Goal: Task Accomplishment & Management: Use online tool/utility

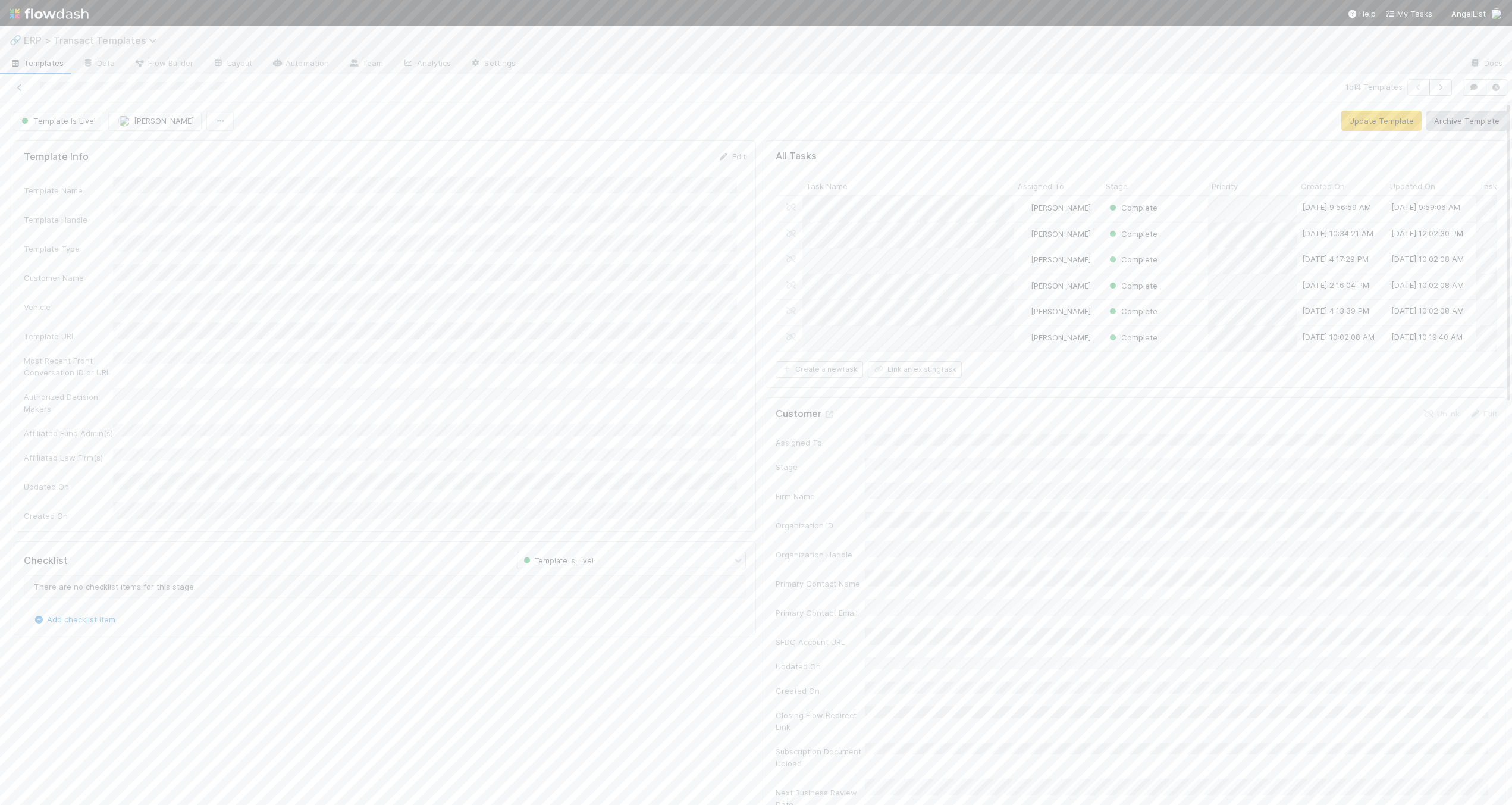
click at [61, 34] on span "ERP > Transact Templates" at bounding box center [93, 39] width 139 height 12
click at [111, 89] on div "©️ ERP > Transact Customers" at bounding box center [155, 94] width 283 height 12
click at [1465, 68] on icon "button" at bounding box center [1469, 69] width 12 height 7
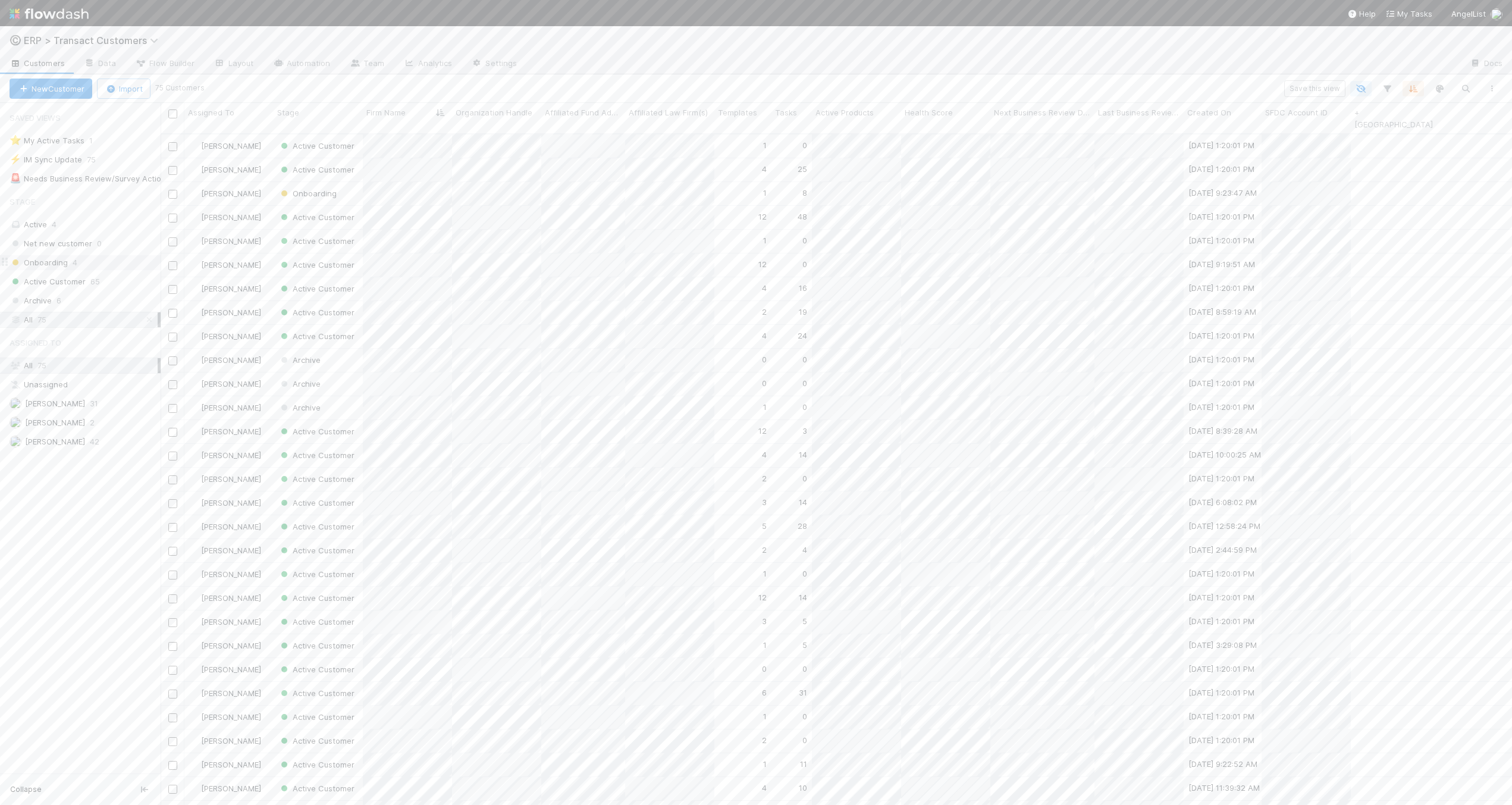
click at [48, 260] on span "Onboarding" at bounding box center [39, 263] width 58 height 15
click at [54, 239] on span "Net new customer" at bounding box center [51, 243] width 82 height 15
click at [76, 85] on button "New Customer" at bounding box center [51, 89] width 82 height 21
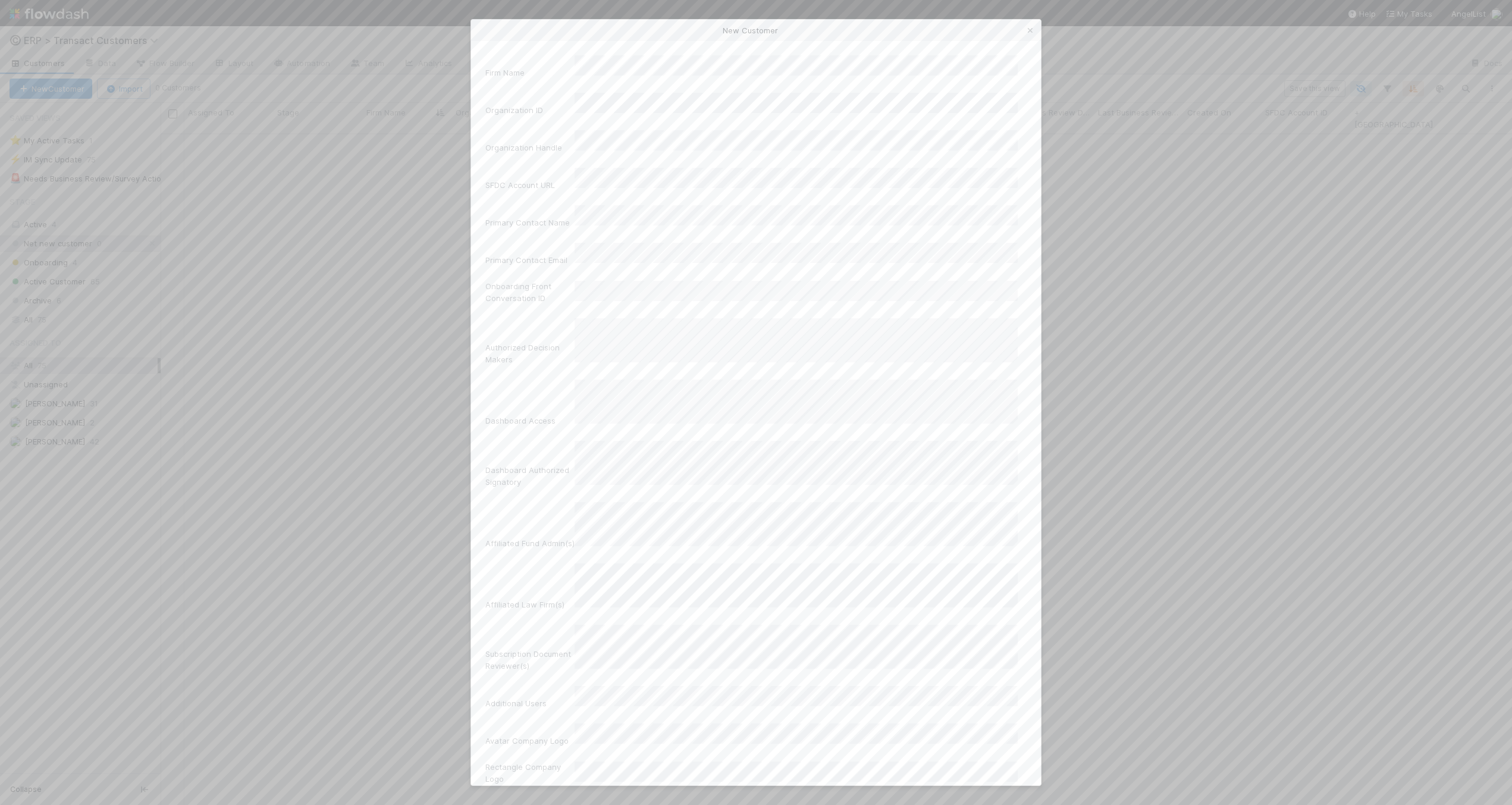
click at [1028, 28] on icon at bounding box center [1030, 30] width 12 height 8
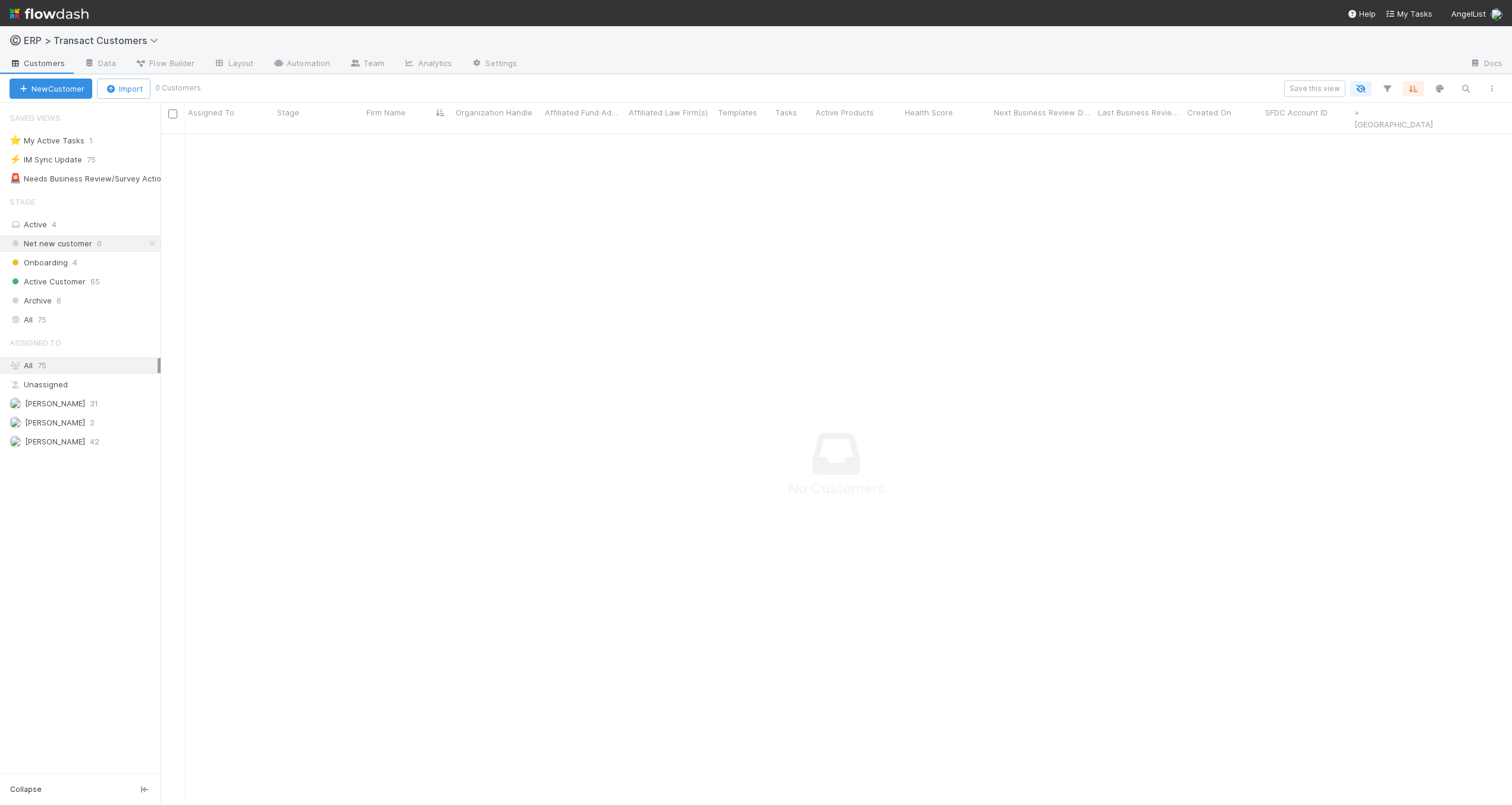
scroll to position [671, 1343]
click at [41, 316] on span "75" at bounding box center [42, 319] width 9 height 15
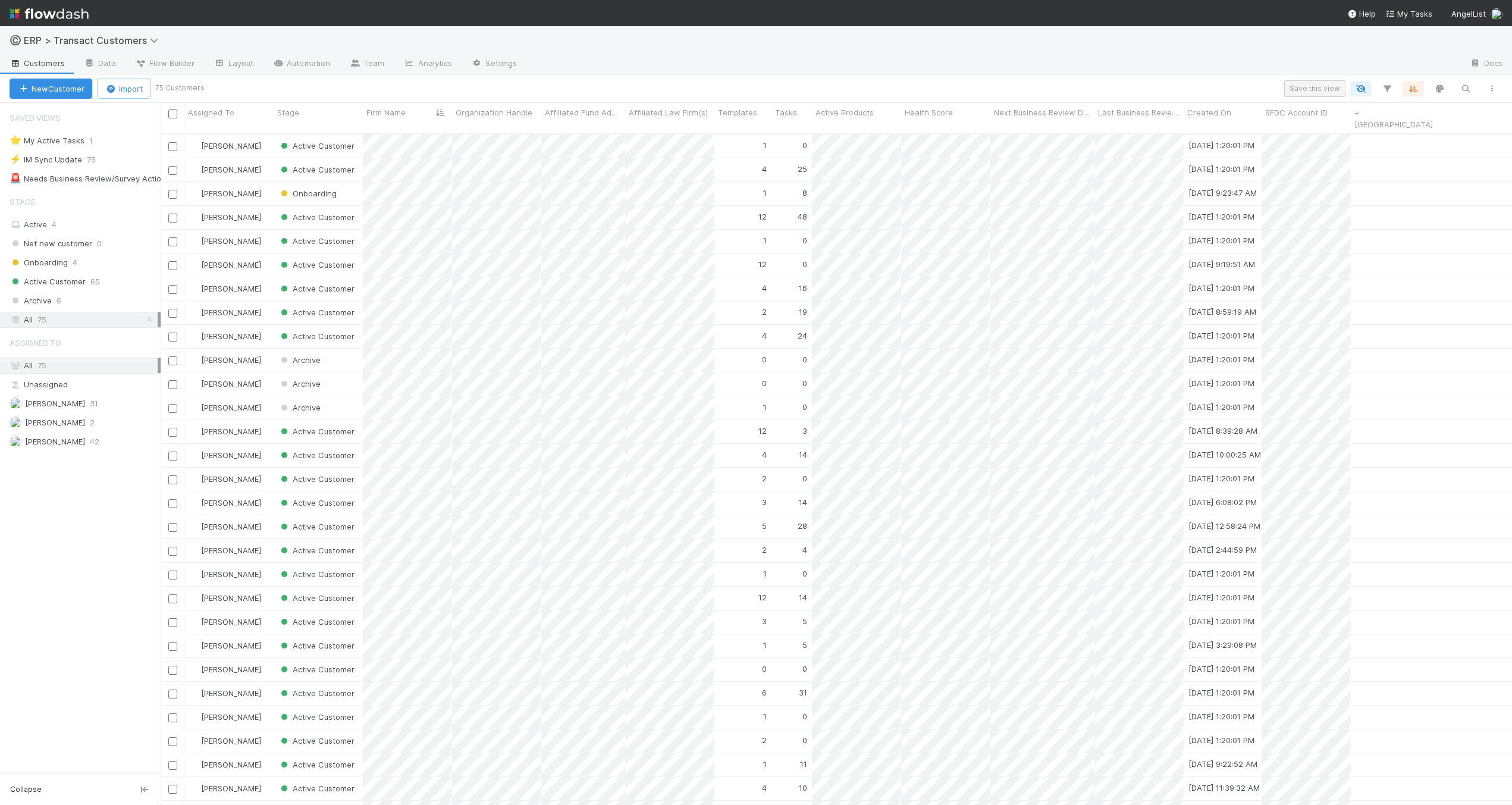
scroll to position [671, 1343]
click at [1461, 89] on icon "button" at bounding box center [1464, 89] width 12 height 11
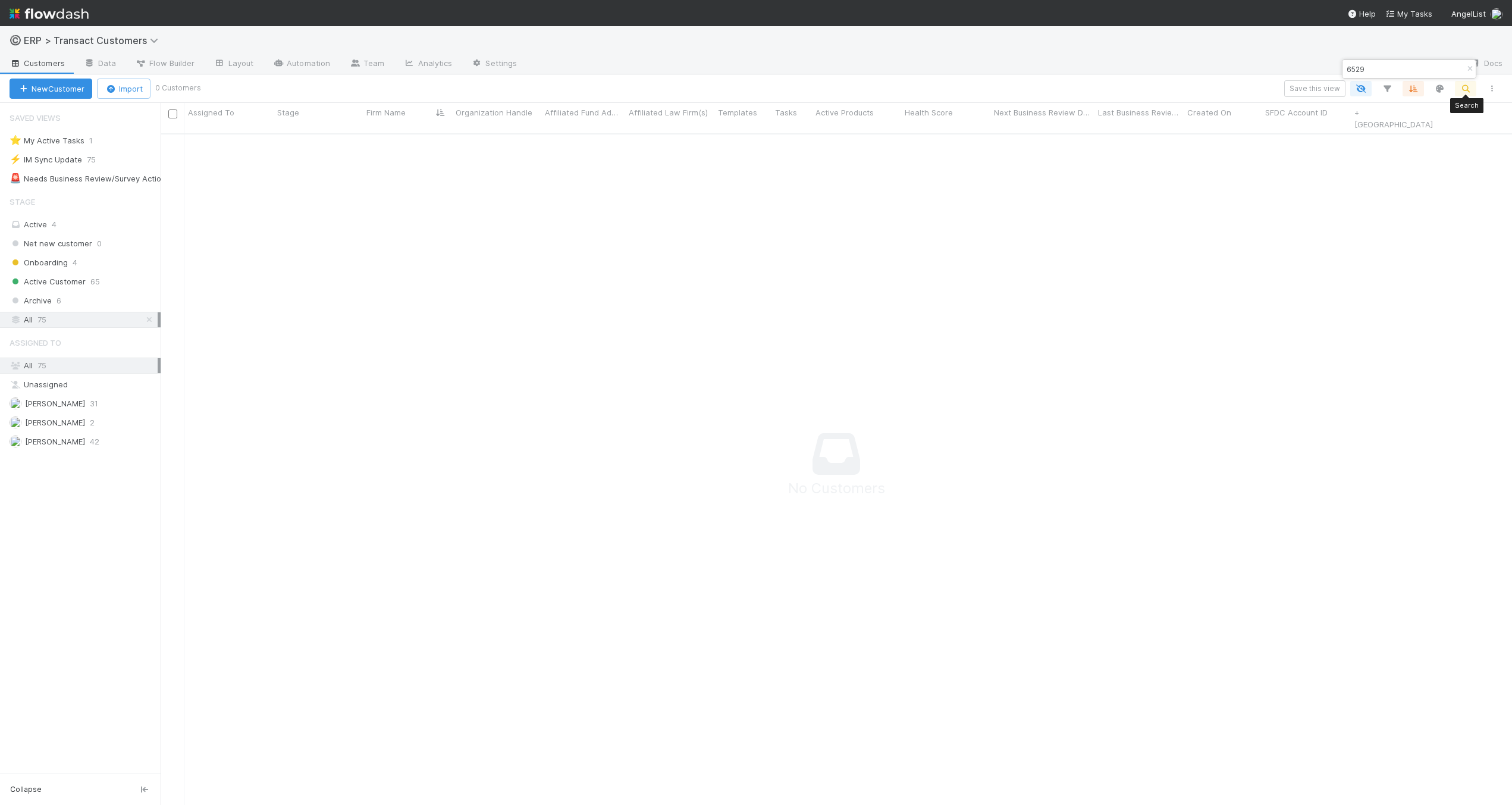
type input "6529"
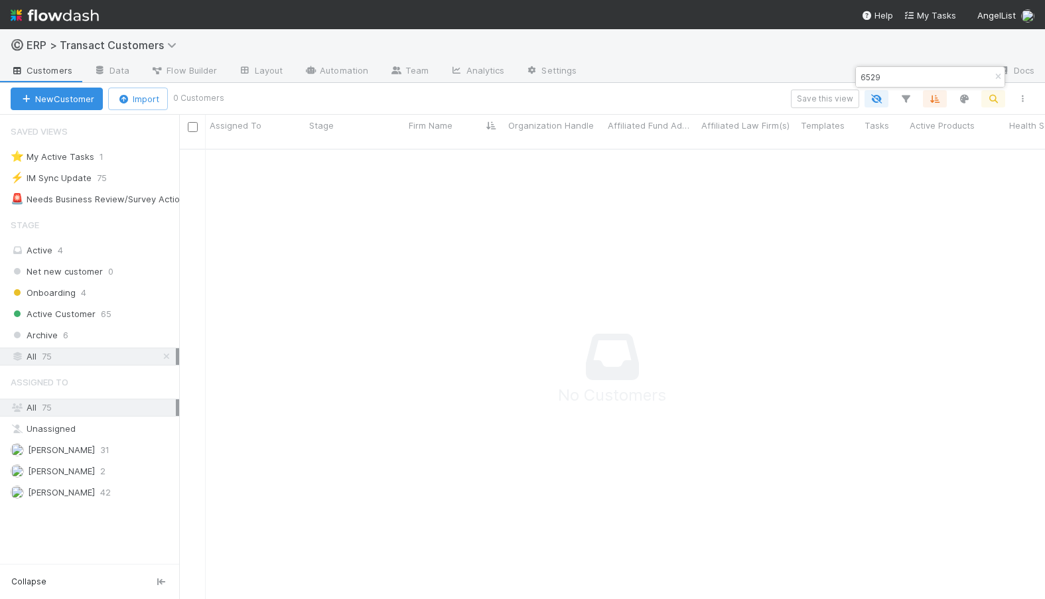
scroll to position [10, 11]
